Goal: Transaction & Acquisition: Purchase product/service

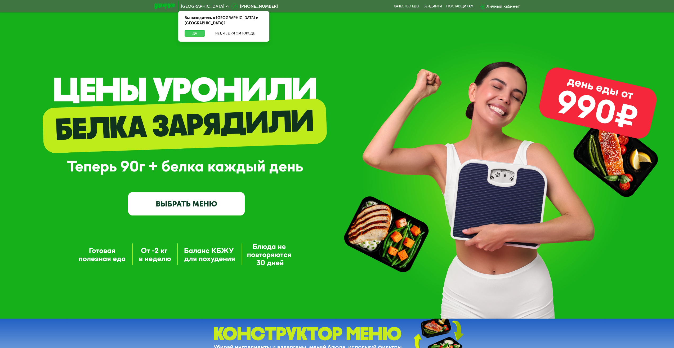
click at [194, 30] on button "Да" at bounding box center [195, 33] width 20 height 6
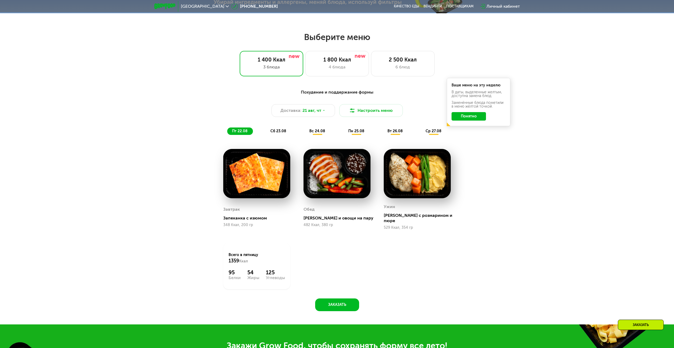
scroll to position [353, 0]
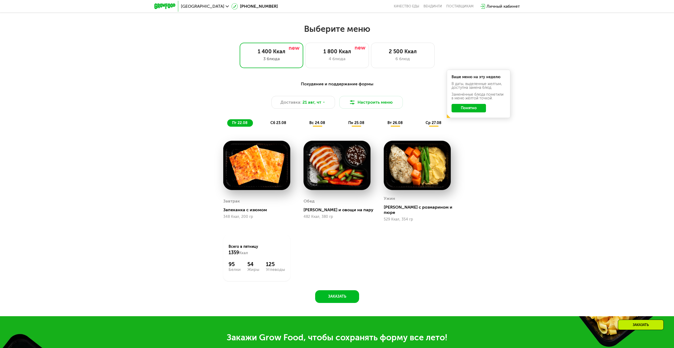
click at [318, 124] on span "вс 24.08" at bounding box center [317, 123] width 16 height 5
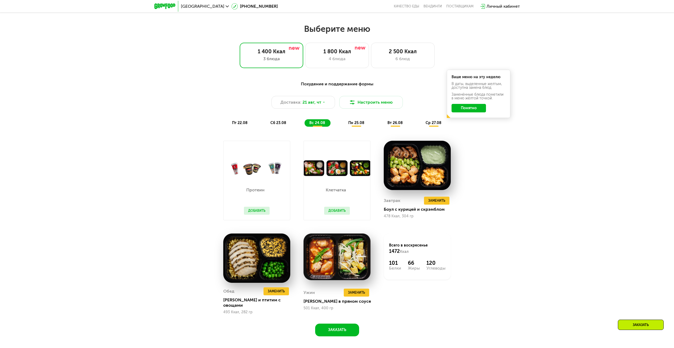
click at [275, 125] on span "сб 23.08" at bounding box center [278, 123] width 16 height 5
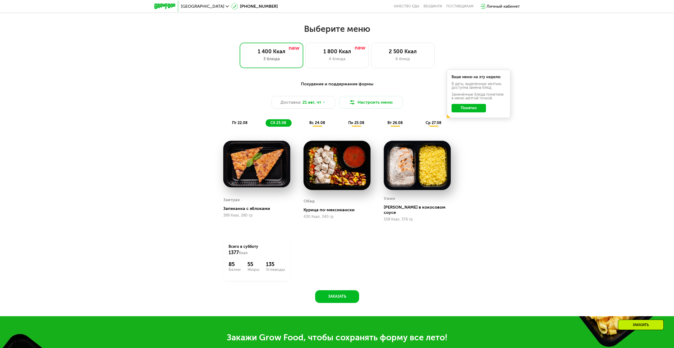
click at [247, 123] on span "пт 22.08" at bounding box center [240, 123] width 16 height 5
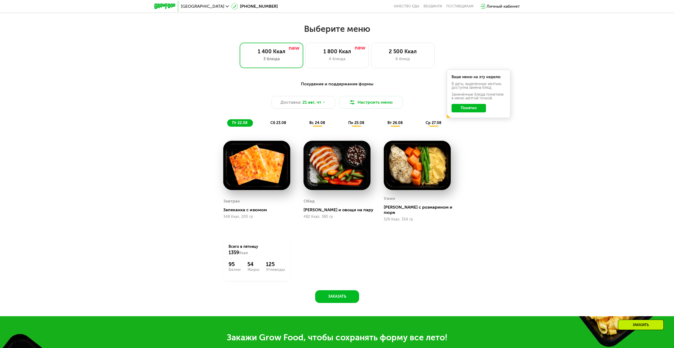
click at [273, 124] on span "сб 23.08" at bounding box center [278, 123] width 16 height 5
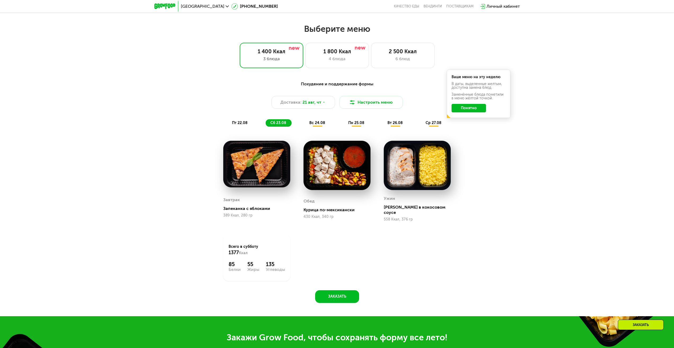
click at [469, 111] on button "Понятно" at bounding box center [469, 108] width 34 height 8
click at [241, 125] on span "пт 22.08" at bounding box center [240, 123] width 16 height 5
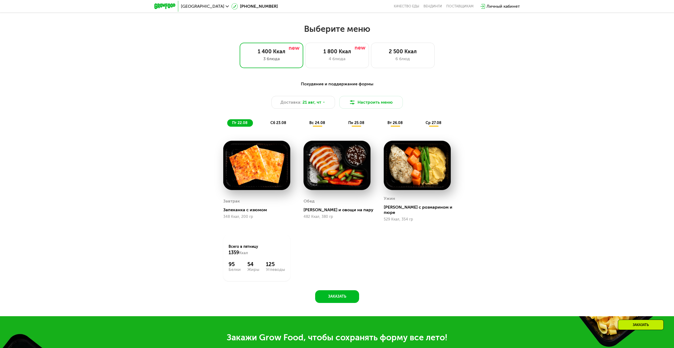
click at [305, 122] on div "сб 23.08" at bounding box center [318, 122] width 26 height 7
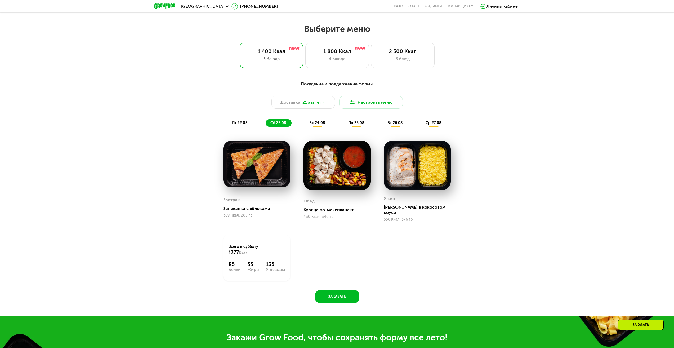
click at [344, 123] on div "вс 24.08" at bounding box center [357, 122] width 26 height 7
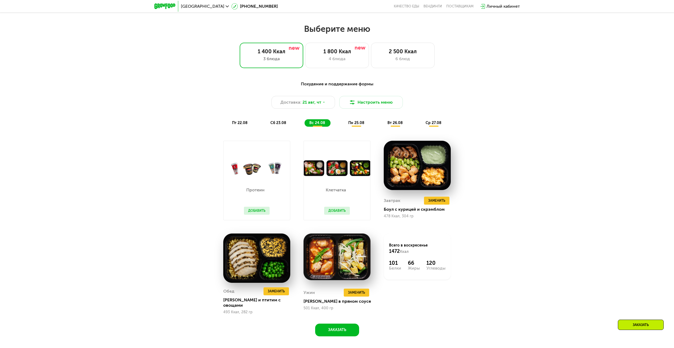
click at [354, 124] on span "пн 25.08" at bounding box center [356, 123] width 16 height 5
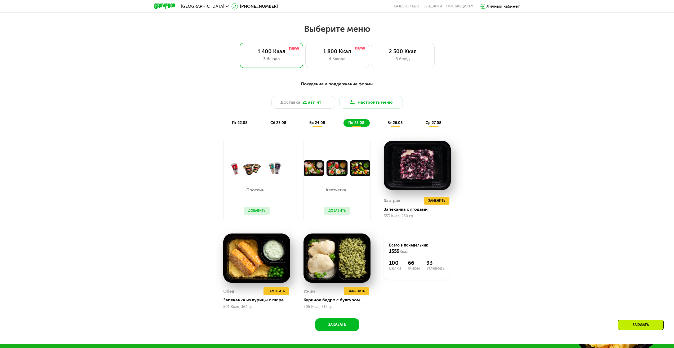
click at [333, 122] on div "пт 22.08 сб 23.08 вс 24.08 пн 25.08 вт 26.08 ср 27.08" at bounding box center [337, 122] width 220 height 7
click at [318, 118] on div "Похудение и поддержание формы Доставка: [DATE] Настроить меню пт 22.08 сб 23.08…" at bounding box center [337, 104] width 314 height 46
click at [327, 103] on div "Доставка: [DATE]" at bounding box center [304, 102] width 64 height 13
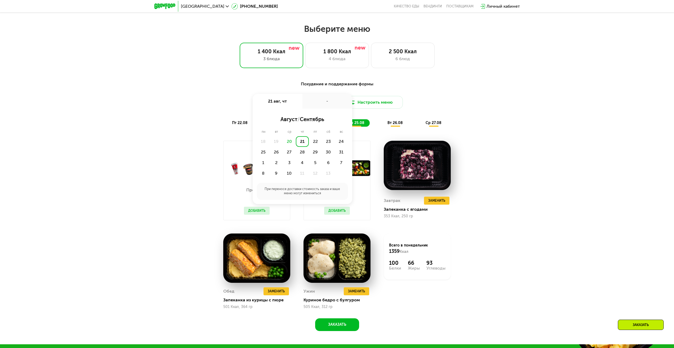
click at [516, 111] on div "Похудение и поддержание формы Доставка: [DATE] авг, чт - август / сентябрь пн в…" at bounding box center [337, 208] width 674 height 271
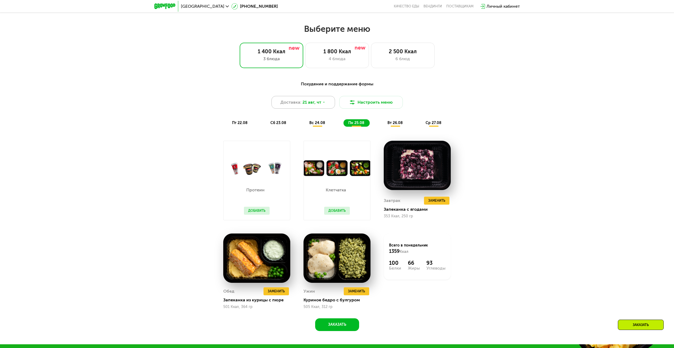
click at [312, 102] on span "21 авг, чт" at bounding box center [311, 102] width 19 height 6
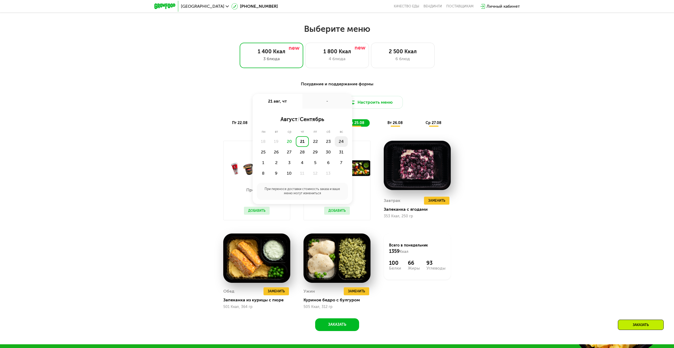
click at [270, 147] on div "24" at bounding box center [263, 152] width 13 height 11
click at [288, 119] on div "Утро" at bounding box center [287, 118] width 32 height 7
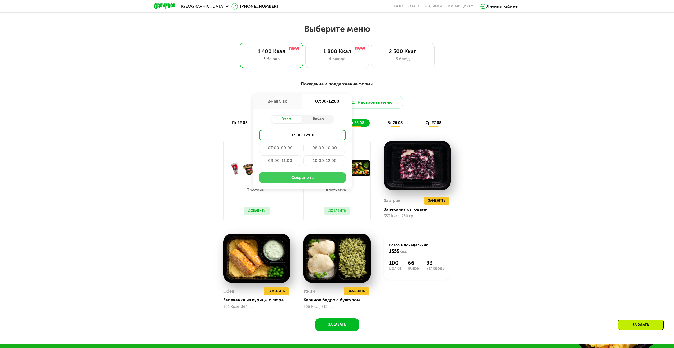
click at [304, 180] on button "Сохранить" at bounding box center [302, 177] width 87 height 11
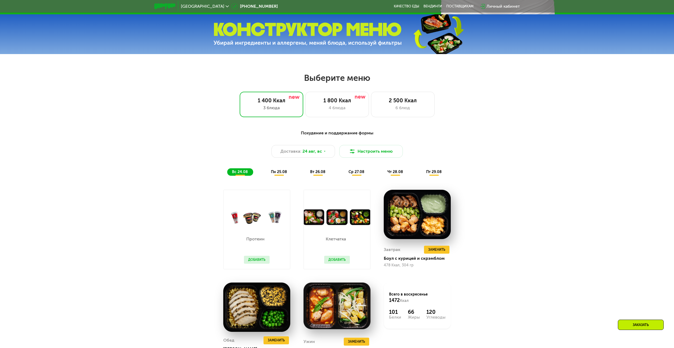
scroll to position [318, 0]
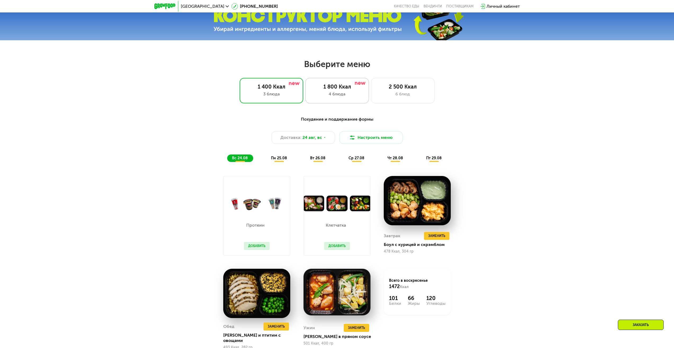
click at [344, 97] on div "4 блюда" at bounding box center [337, 94] width 52 height 6
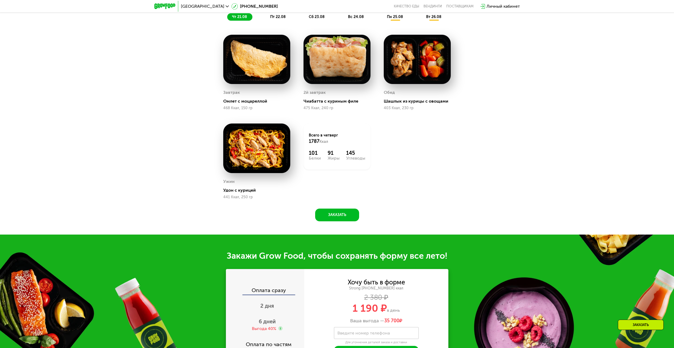
scroll to position [389, 0]
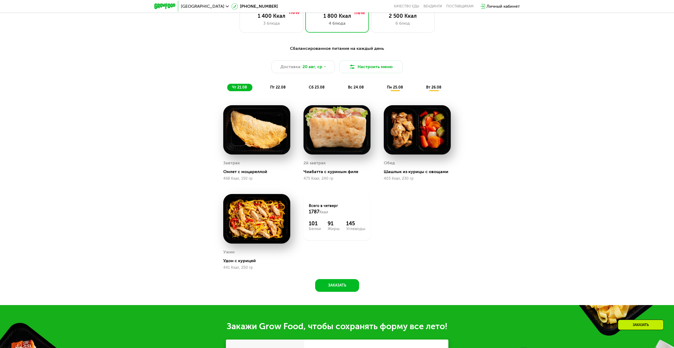
click at [278, 89] on span "пт 22.08" at bounding box center [278, 87] width 16 height 5
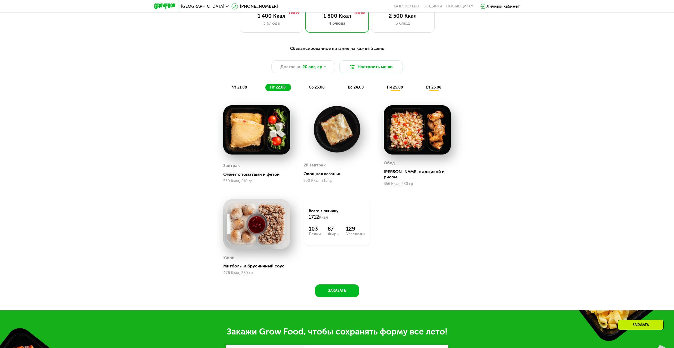
click at [265, 91] on div "чт 21.08" at bounding box center [278, 87] width 26 height 7
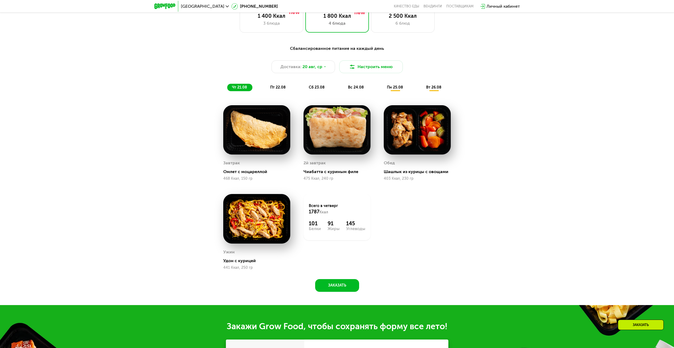
click at [323, 88] on span "сб 23.08" at bounding box center [317, 87] width 16 height 5
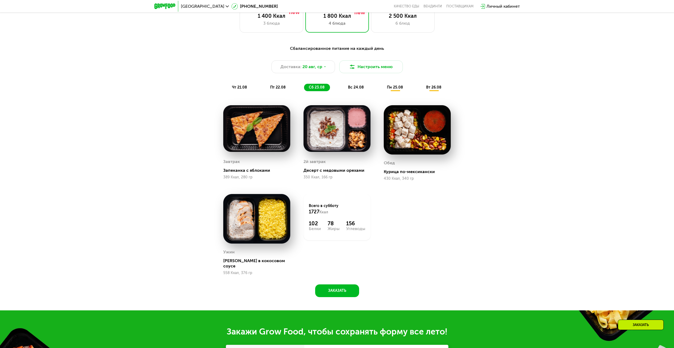
click at [356, 85] on div "Сбалансированное питание на каждый день Доставка: [DATE] Настроить меню чт 21.0…" at bounding box center [337, 68] width 314 height 46
click at [382, 86] on div "вс 24.08" at bounding box center [395, 87] width 26 height 7
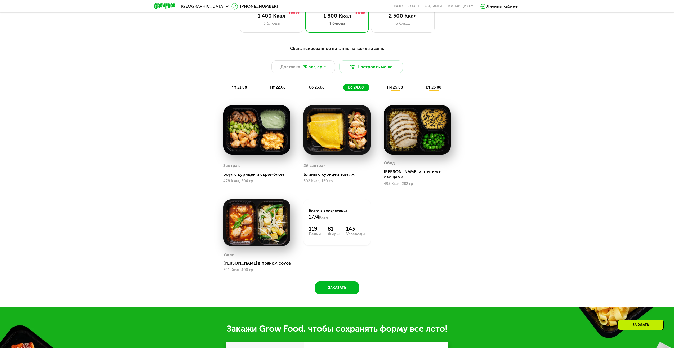
click at [395, 90] on span "пн 25.08" at bounding box center [395, 87] width 16 height 5
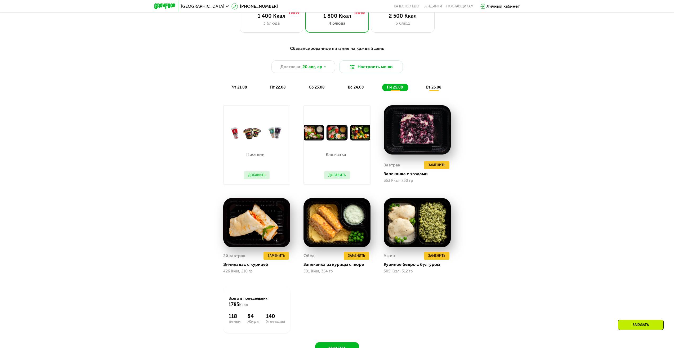
click at [439, 88] on span "вт 26.08" at bounding box center [433, 87] width 15 height 5
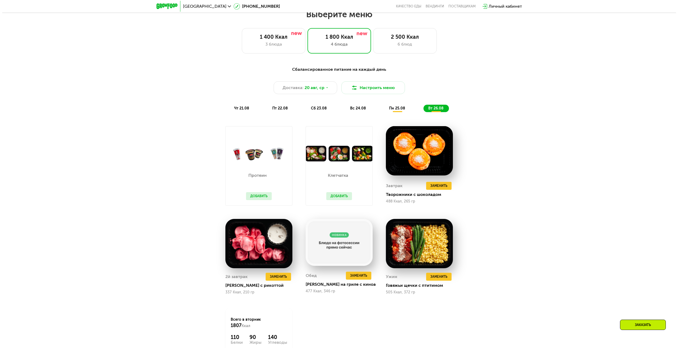
scroll to position [353, 0]
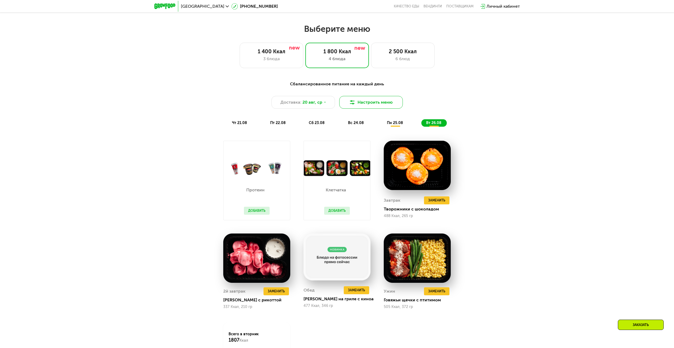
click at [358, 105] on button "Настроить меню" at bounding box center [371, 102] width 64 height 13
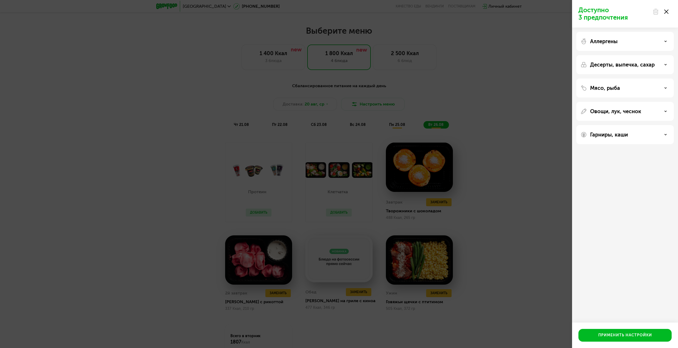
click at [644, 114] on div "Овощи, лук, чеснок" at bounding box center [625, 111] width 89 height 6
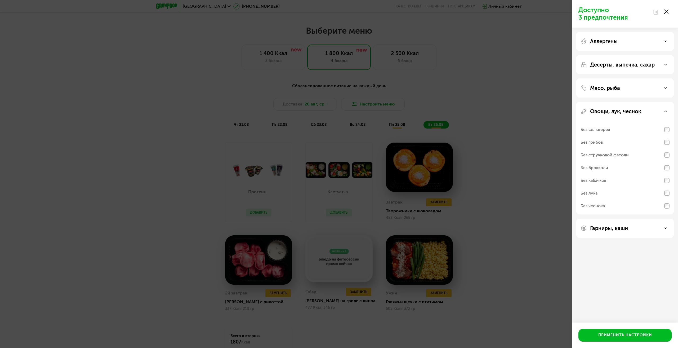
click at [621, 102] on div "Мясо, рыба" at bounding box center [624, 158] width 97 height 113
click at [623, 88] on div "Мясо, рыба" at bounding box center [625, 88] width 89 height 6
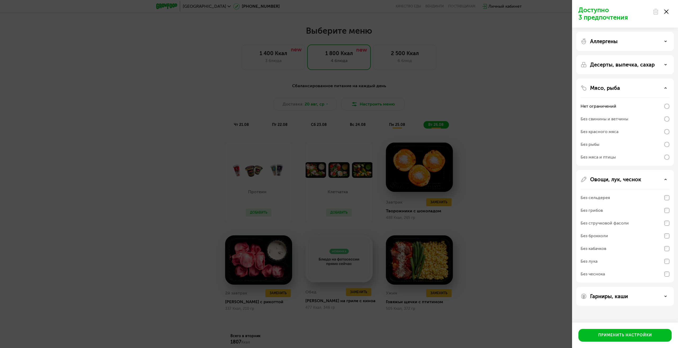
click at [623, 170] on div "Мясо, рыба Нет ограничений Без свинины и ветчины Без красного мяса Без рыбы Без…" at bounding box center [624, 226] width 97 height 113
click at [617, 170] on div "Мясо, рыба Нет ограничений Без свинины и ветчины Без красного мяса Без рыбы Без…" at bounding box center [624, 226] width 97 height 113
click at [617, 85] on p "Мясо, рыба" at bounding box center [605, 88] width 30 height 6
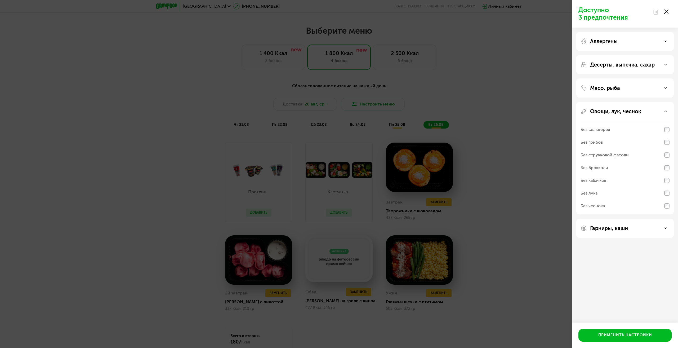
click at [630, 65] on p "Десерты, выпечка, сахар" at bounding box center [622, 64] width 65 height 6
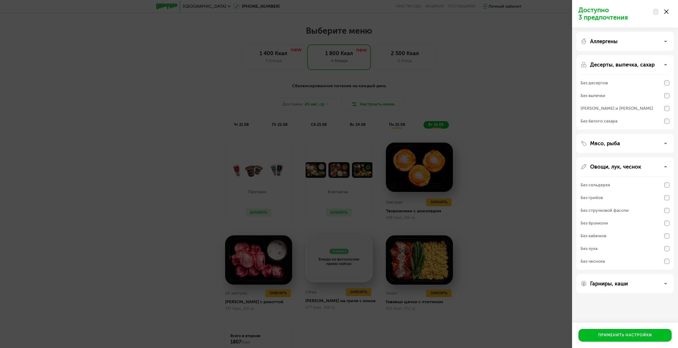
click at [629, 43] on div "Аллергены" at bounding box center [625, 41] width 89 height 6
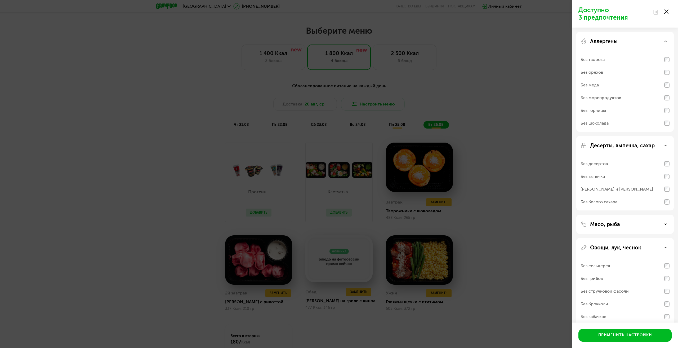
click at [615, 136] on div "Аллергены Без творога Без орехов Без меда Без морепродуктов Без горчицы Без шок…" at bounding box center [624, 173] width 97 height 74
click at [615, 42] on p "Аллергены" at bounding box center [604, 41] width 28 height 6
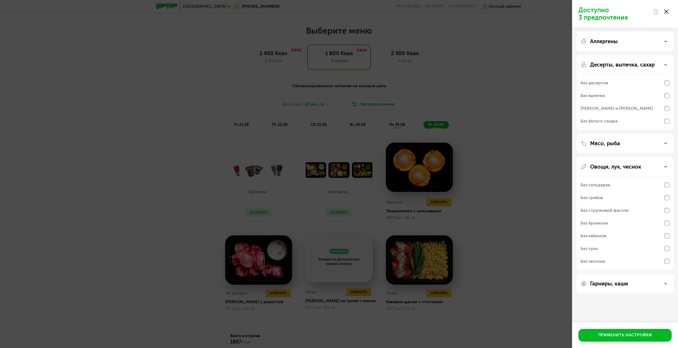
click at [620, 287] on div "Гарниры, каши" at bounding box center [624, 283] width 97 height 19
click at [667, 285] on div "Гарниры, каши" at bounding box center [625, 283] width 89 height 6
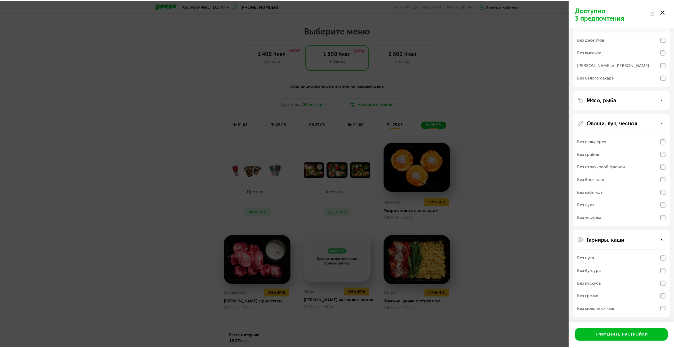
scroll to position [44, 0]
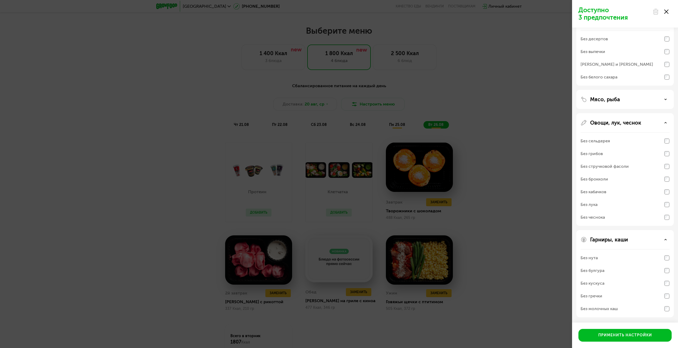
click at [488, 229] on div "Доступно 3 предпочтения Аллергены Десерты, выпечка, сахар Без десертов Без выпе…" at bounding box center [339, 174] width 678 height 348
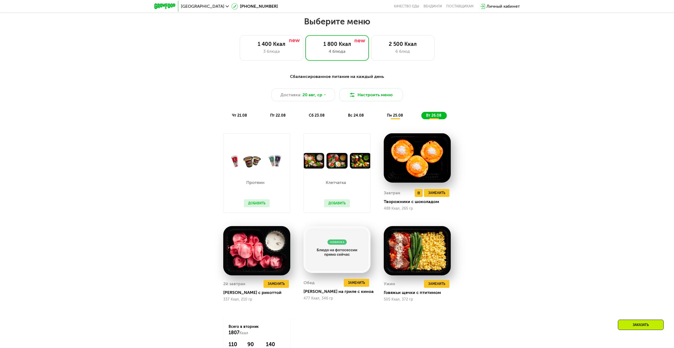
scroll to position [459, 0]
